Goal: Task Accomplishment & Management: Manage account settings

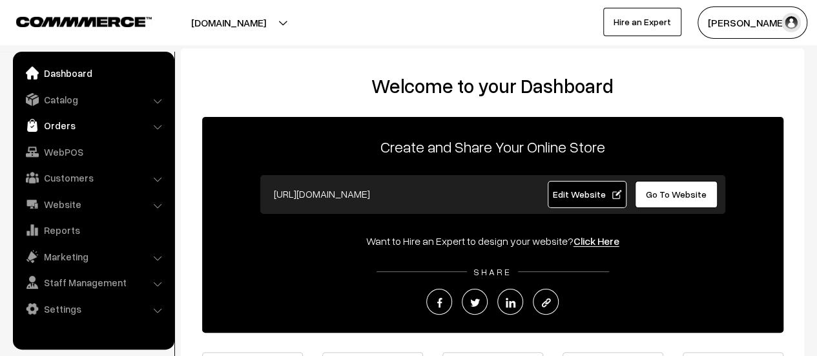
click at [66, 124] on link "Orders" at bounding box center [93, 125] width 154 height 23
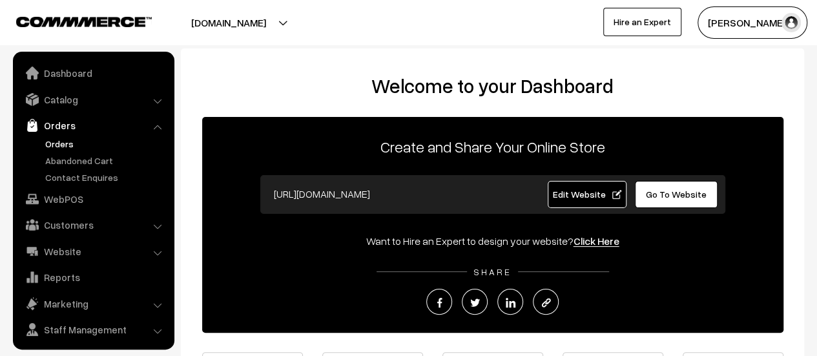
click at [61, 143] on link "Orders" at bounding box center [106, 144] width 128 height 14
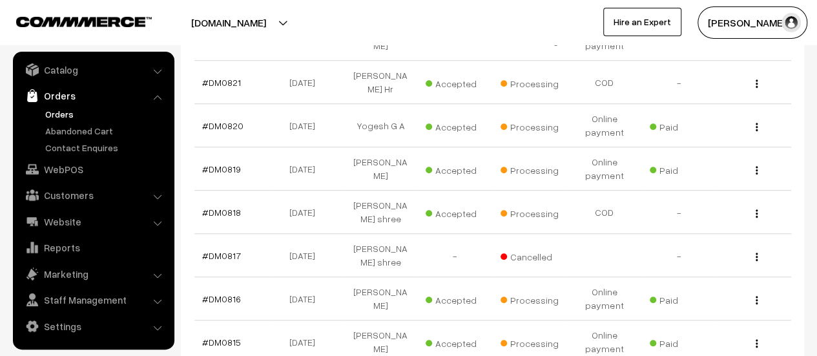
scroll to position [529, 0]
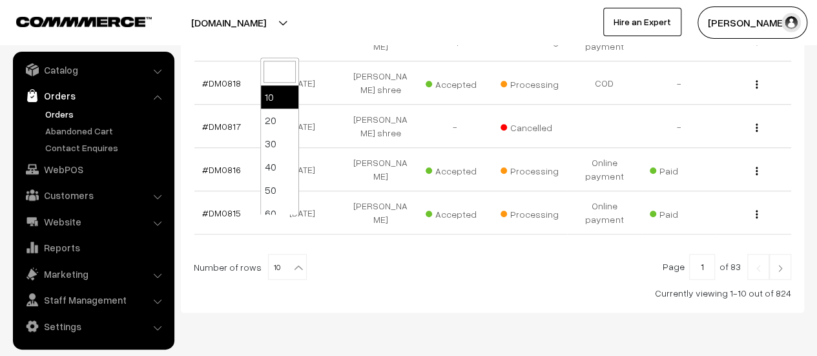
click at [292, 261] on b at bounding box center [298, 267] width 13 height 13
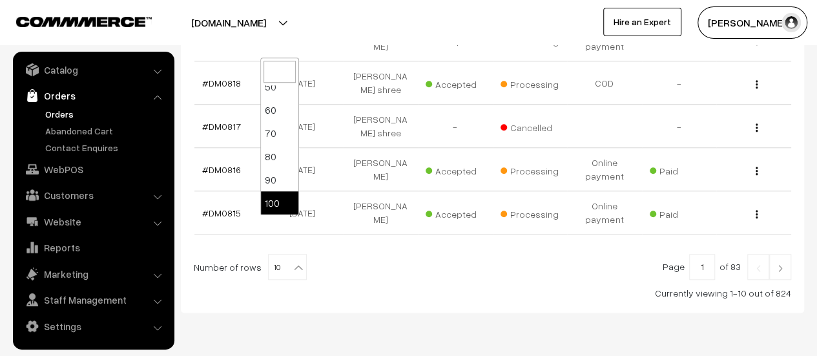
select select "100"
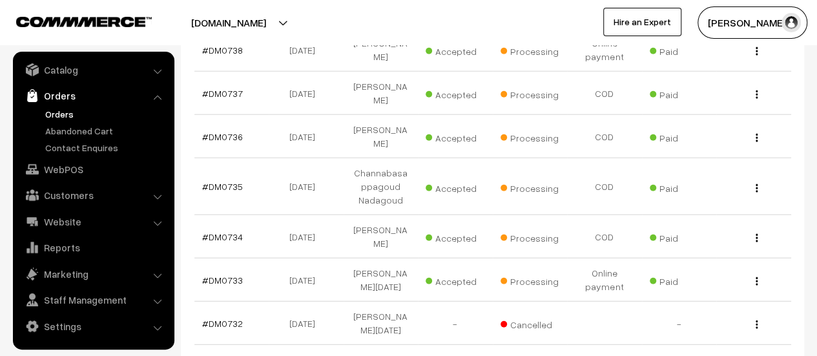
scroll to position [4071, 0]
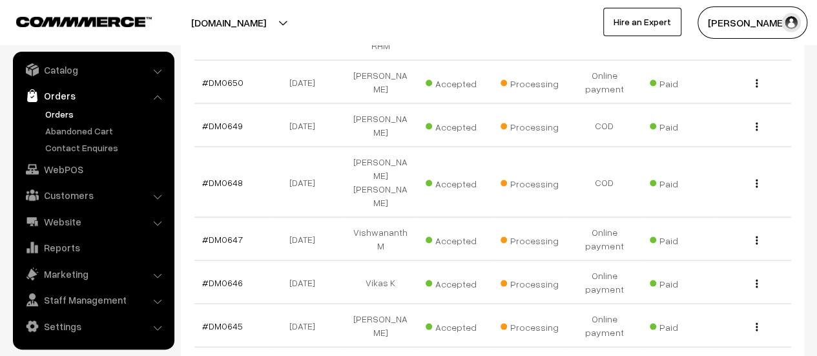
scroll to position [4091, 0]
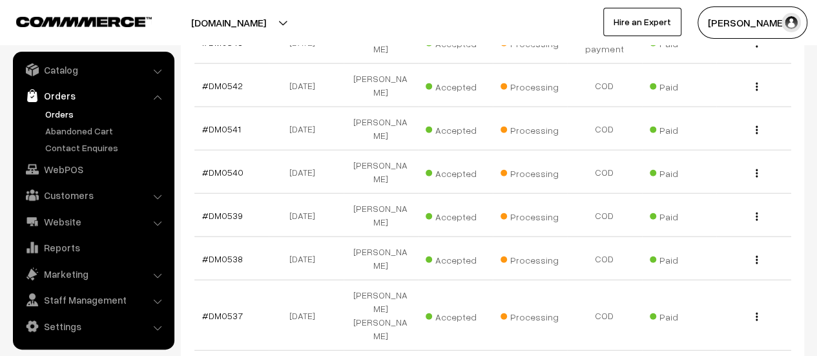
scroll to position [3961, 0]
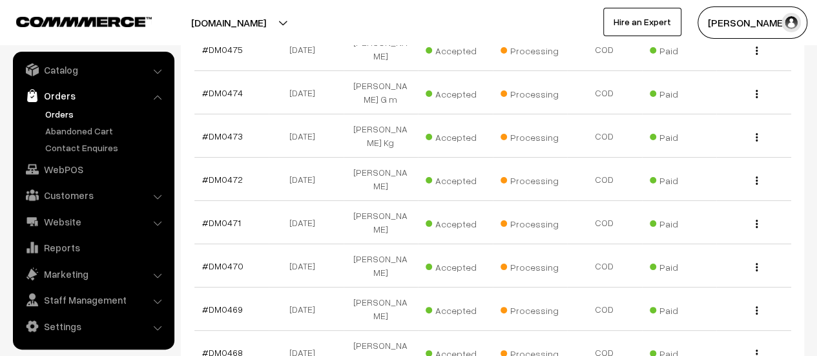
scroll to position [2512, 0]
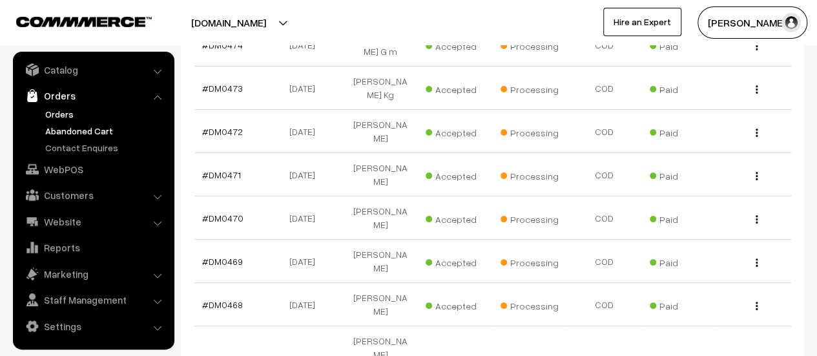
click at [68, 127] on link "Abandoned Cart" at bounding box center [106, 131] width 128 height 14
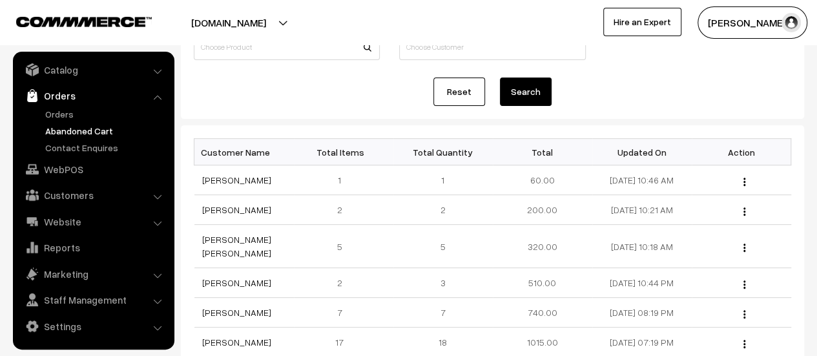
scroll to position [118, 0]
click at [58, 107] on link "Orders" at bounding box center [106, 114] width 128 height 14
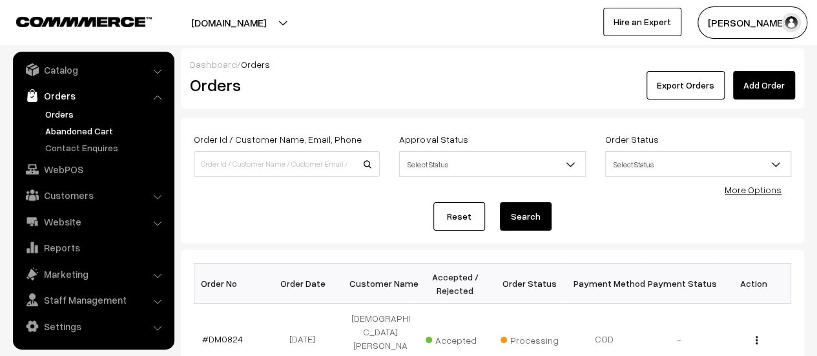
click at [81, 125] on link "Abandoned Cart" at bounding box center [106, 131] width 128 height 14
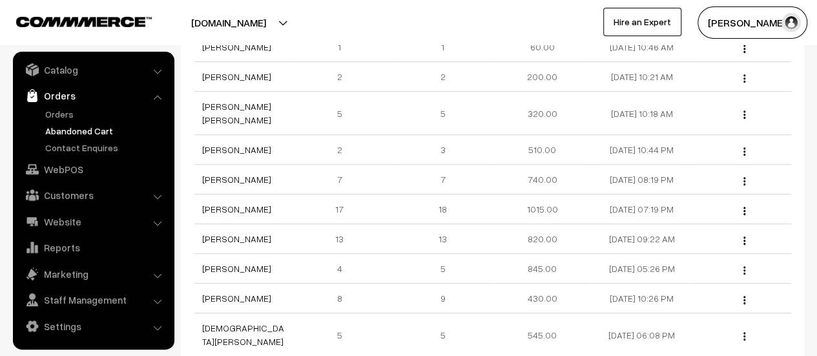
scroll to position [266, 0]
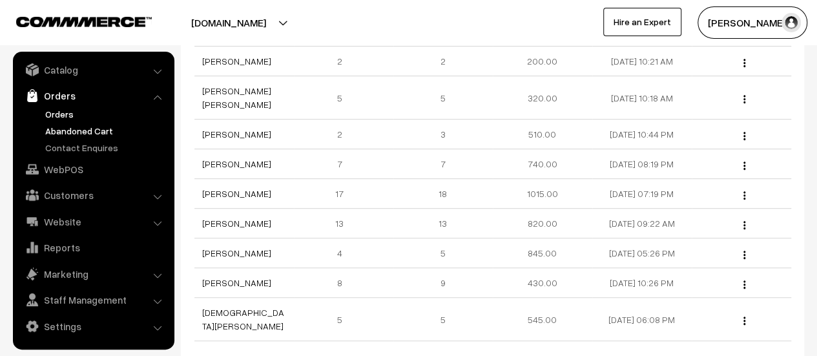
click at [53, 108] on link "Orders" at bounding box center [106, 114] width 128 height 14
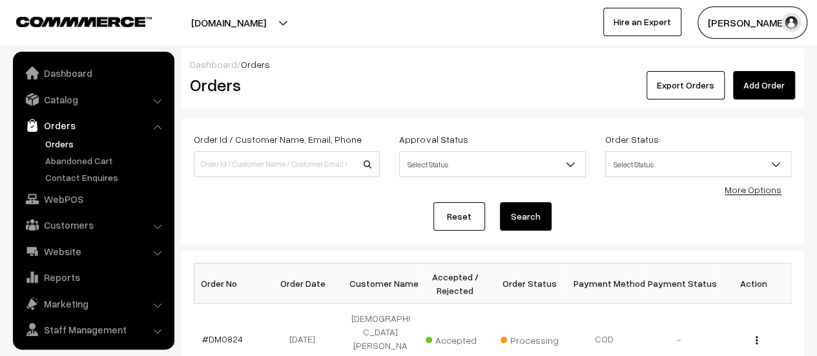
scroll to position [30, 0]
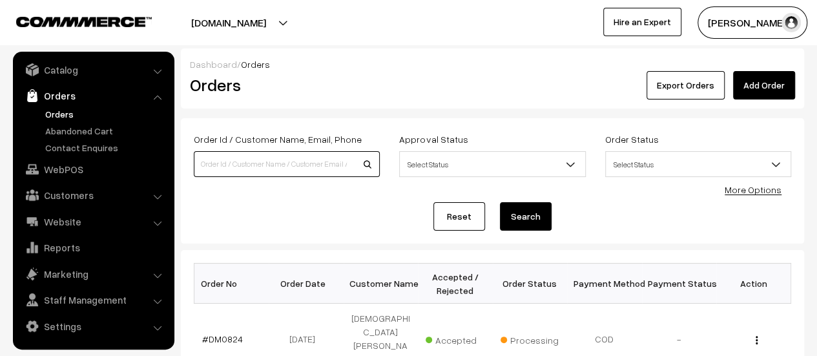
click at [291, 169] on input at bounding box center [287, 164] width 186 height 26
type input "[PERSON_NAME]"
click at [534, 216] on button "Search" at bounding box center [526, 216] width 52 height 28
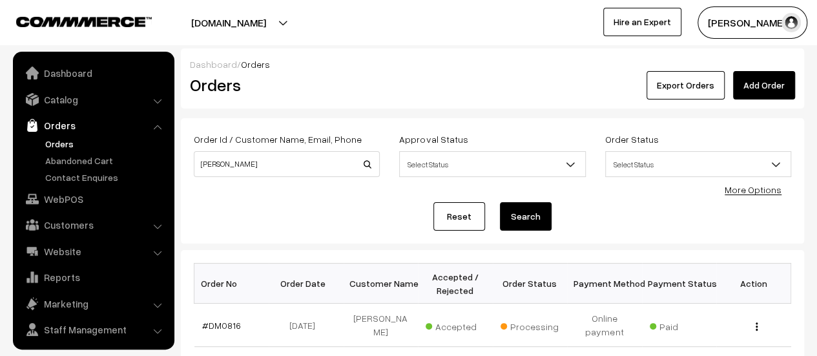
scroll to position [30, 0]
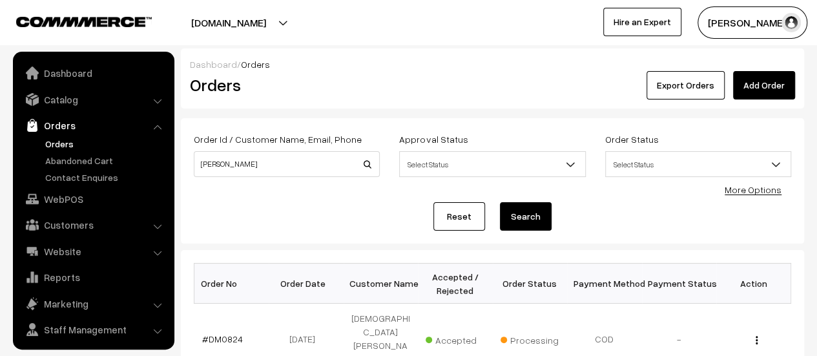
scroll to position [30, 0]
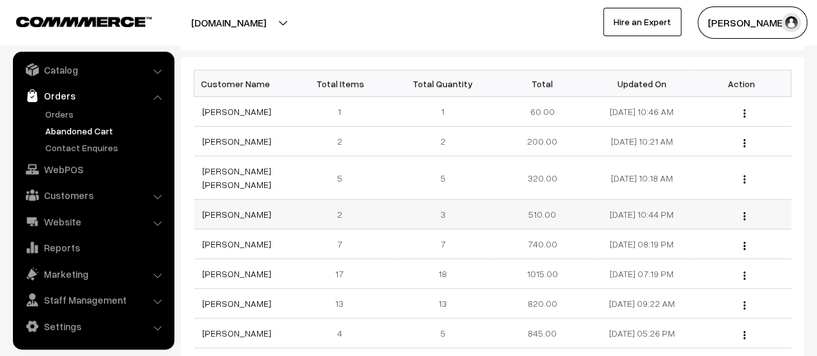
scroll to position [184, 0]
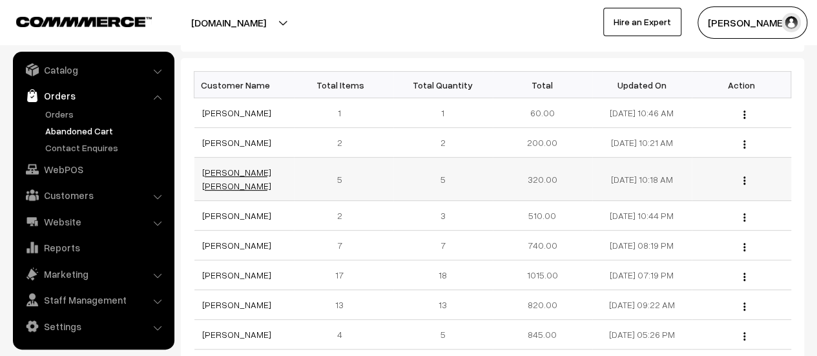
click at [229, 169] on link "[PERSON_NAME] [PERSON_NAME]" at bounding box center [236, 179] width 69 height 25
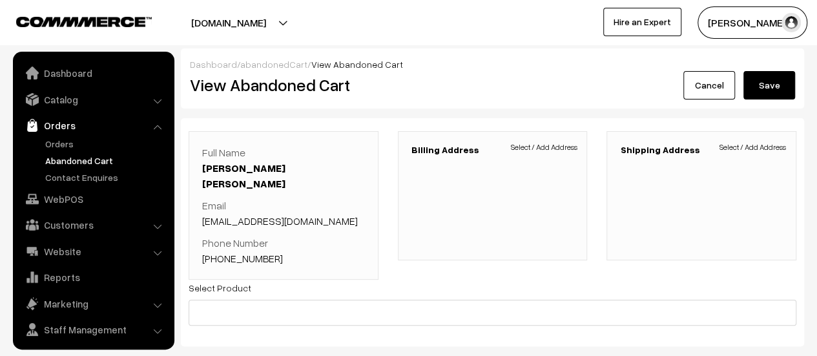
scroll to position [30, 0]
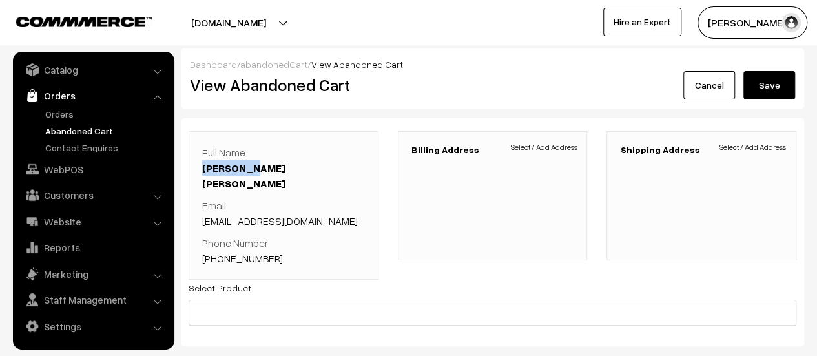
drag, startPoint x: 197, startPoint y: 163, endPoint x: 267, endPoint y: 169, distance: 70.6
click at [267, 169] on div "Full Name Hema Hema Email hemapatil820@gmail.com Phone Number +91 8971568302" at bounding box center [284, 205] width 190 height 149
copy link "[PERSON_NAME] [PERSON_NAME]"
drag, startPoint x: 320, startPoint y: 206, endPoint x: 197, endPoint y: 199, distance: 123.6
click at [197, 199] on div "Full Name Hema Hema Email hemapatil820@gmail.com Phone Number +91 8971568302" at bounding box center [284, 205] width 190 height 149
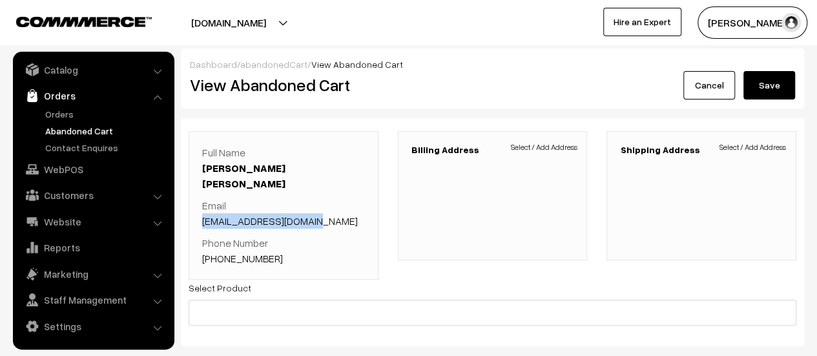
copy link "hemapatil820@gmail.com"
drag, startPoint x: 272, startPoint y: 241, endPoint x: 218, endPoint y: 246, distance: 54.5
click at [218, 246] on p "Phone Number +91 8971568302" at bounding box center [283, 250] width 163 height 31
copy link "8971568302"
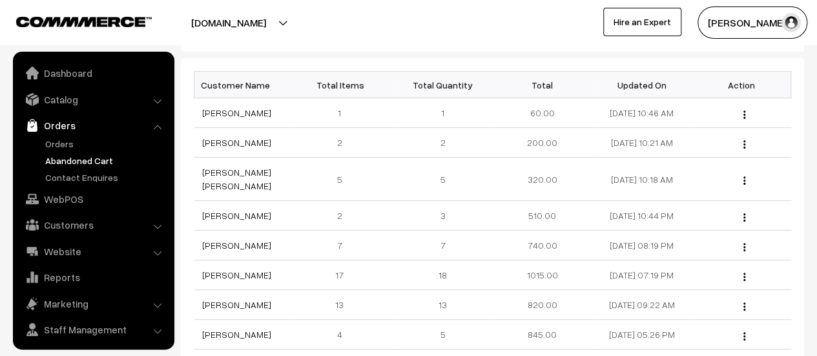
scroll to position [30, 0]
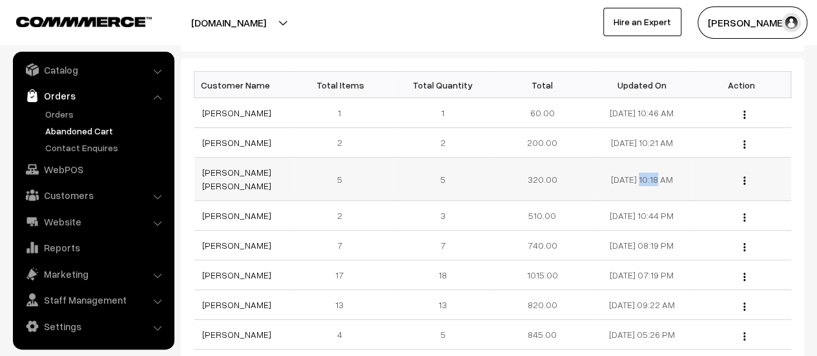
drag, startPoint x: 646, startPoint y: 169, endPoint x: 603, endPoint y: 169, distance: 43.3
click at [603, 169] on td "[DATE] 10:18 AM" at bounding box center [643, 179] width 100 height 43
copy td "[DATE]"
drag, startPoint x: 257, startPoint y: 138, endPoint x: 195, endPoint y: 139, distance: 62.0
click at [195, 139] on td "[PERSON_NAME]" at bounding box center [244, 143] width 100 height 30
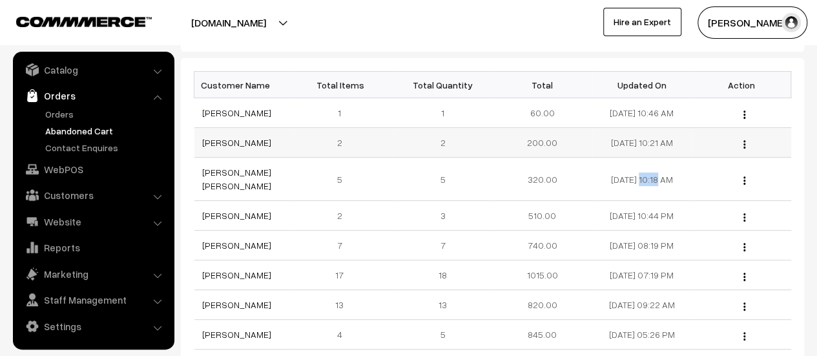
copy link "[PERSON_NAME]"
click at [225, 140] on link "[PERSON_NAME]" at bounding box center [236, 142] width 69 height 11
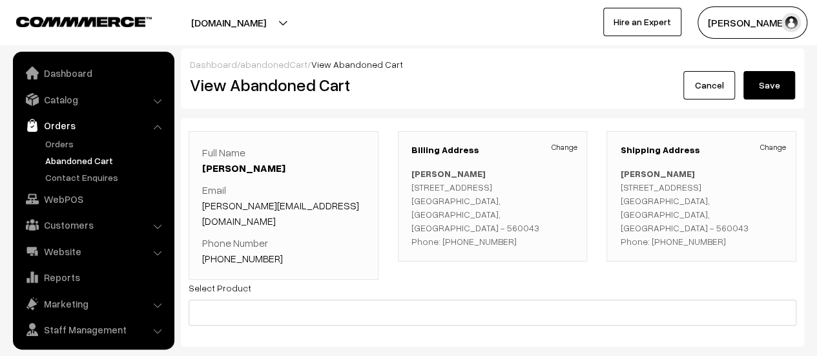
scroll to position [30, 0]
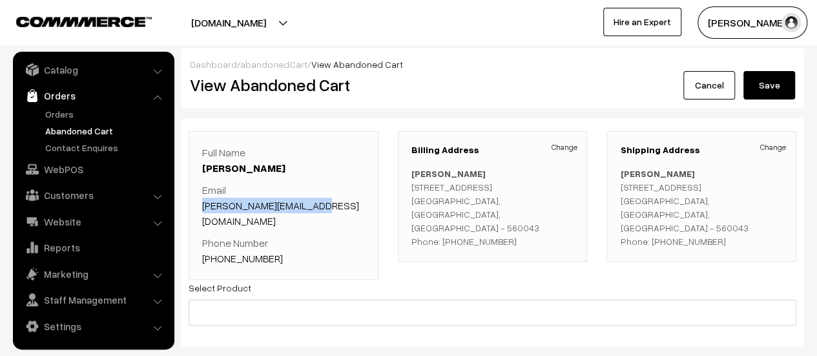
drag, startPoint x: 317, startPoint y: 205, endPoint x: 202, endPoint y: 203, distance: 115.0
click at [202, 203] on p "Email ganiger.pooja@gmail.com" at bounding box center [283, 205] width 163 height 47
copy link "ganiger.pooja@gmail.com"
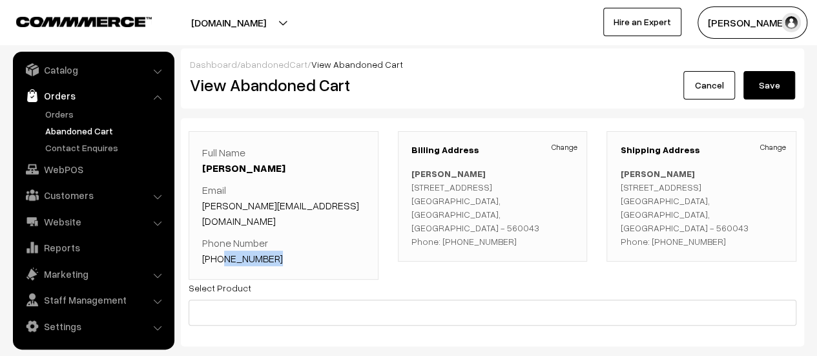
drag, startPoint x: 275, startPoint y: 242, endPoint x: 219, endPoint y: 239, distance: 55.7
click at [219, 239] on p "Phone Number +91 9481632344" at bounding box center [283, 250] width 163 height 31
copy link "9481632344"
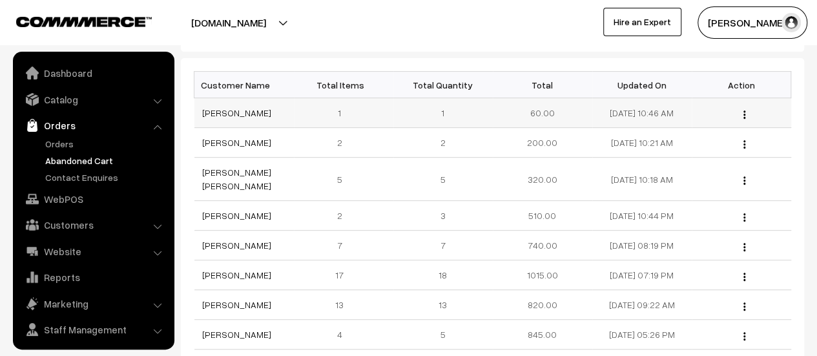
scroll to position [30, 0]
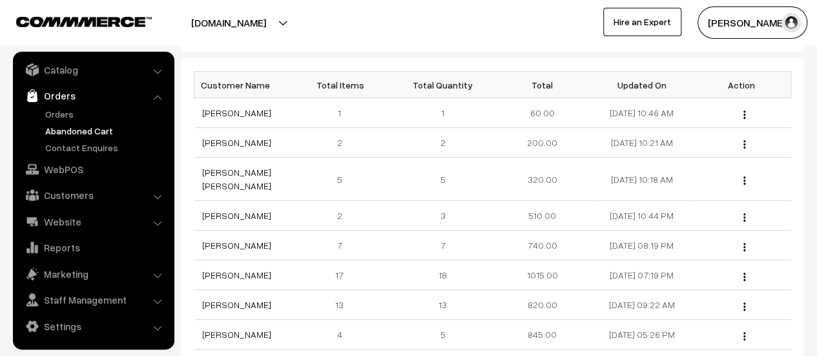
drag, startPoint x: 267, startPoint y: 110, endPoint x: 191, endPoint y: 108, distance: 76.3
click at [191, 108] on div "Bulk Options Add Product Bulk Options Customer Name Total Items Total Quantity …" at bounding box center [493, 279] width 624 height 443
click at [286, 114] on td "[PERSON_NAME]" at bounding box center [244, 113] width 100 height 30
drag, startPoint x: 264, startPoint y: 112, endPoint x: 199, endPoint y: 116, distance: 65.3
click at [199, 116] on td "[PERSON_NAME]" at bounding box center [244, 113] width 100 height 30
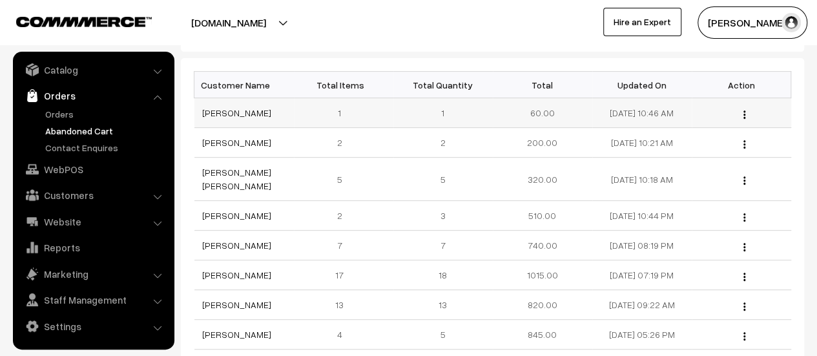
copy link "[PERSON_NAME]"
click at [233, 110] on link "[PERSON_NAME]" at bounding box center [236, 112] width 69 height 11
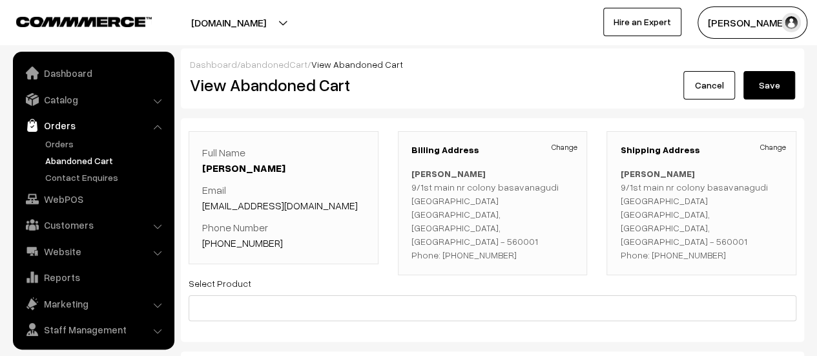
scroll to position [30, 0]
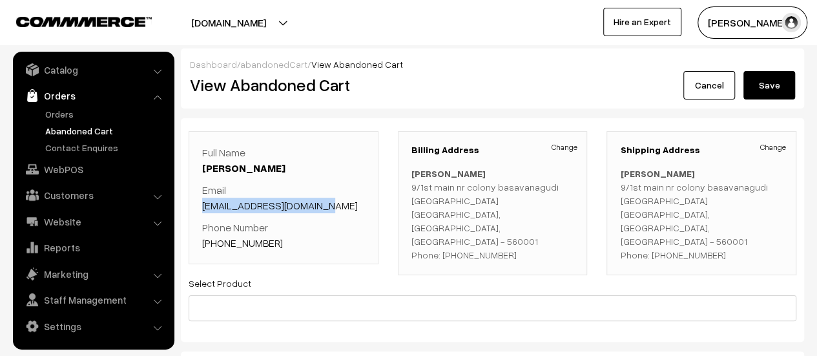
drag, startPoint x: 324, startPoint y: 205, endPoint x: 198, endPoint y: 205, distance: 125.4
click at [198, 205] on div "Full Name [PERSON_NAME] Email [EMAIL_ADDRESS][DOMAIN_NAME] Phone Number [PHONE_…" at bounding box center [284, 197] width 190 height 133
copy link "[EMAIL_ADDRESS][DOMAIN_NAME]"
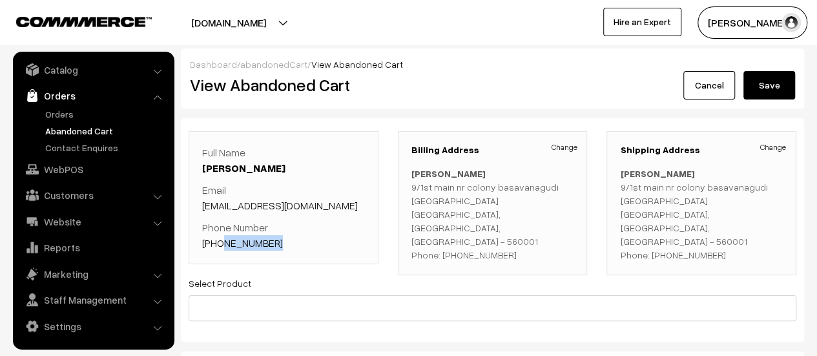
drag, startPoint x: 277, startPoint y: 242, endPoint x: 218, endPoint y: 240, distance: 58.9
click at [218, 240] on p "Phone Number [PHONE_NUMBER]" at bounding box center [283, 235] width 163 height 31
copy link "9380698001"
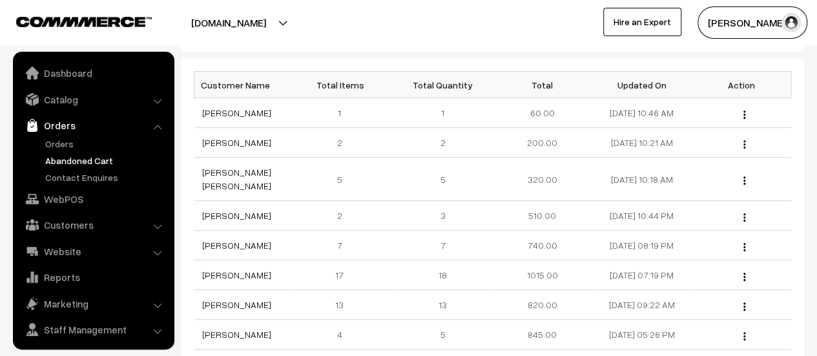
scroll to position [30, 0]
